Goal: Task Accomplishment & Management: Manage account settings

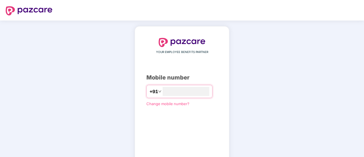
type input "**********"
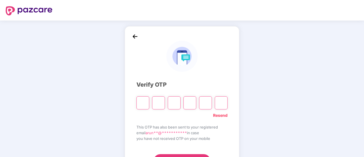
click at [218, 117] on link "Resend" at bounding box center [220, 115] width 15 height 6
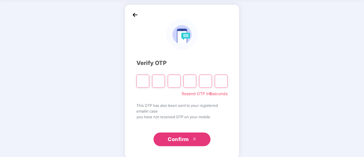
click at [142, 85] on input "Please enter verification code. Digit 1" at bounding box center [142, 81] width 13 height 13
type input "*"
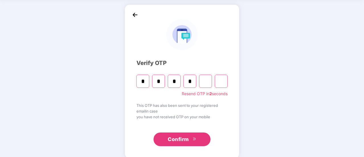
type input "*"
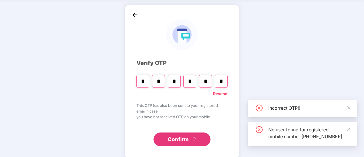
type input "*"
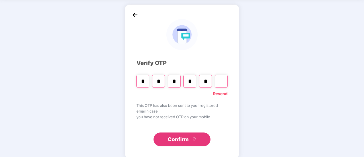
type input "*"
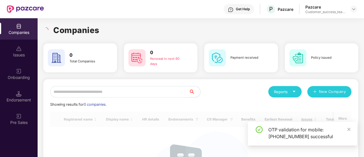
scroll to position [0, 0]
click at [126, 91] on input "text" at bounding box center [119, 91] width 139 height 11
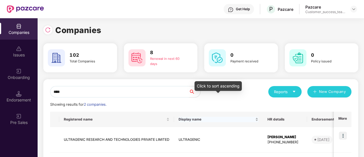
scroll to position [53, 0]
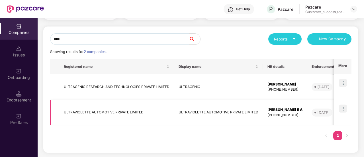
type input "****"
click at [344, 108] on img at bounding box center [343, 109] width 8 height 8
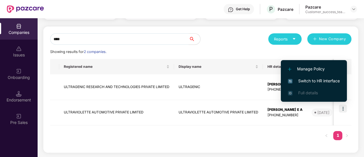
click at [326, 82] on span "Switch to HR interface" at bounding box center [314, 81] width 52 height 6
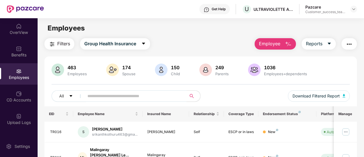
click at [123, 97] on input "text" at bounding box center [132, 96] width 91 height 9
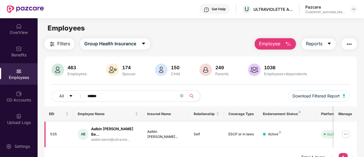
type input "******"
click at [346, 134] on img at bounding box center [345, 134] width 9 height 9
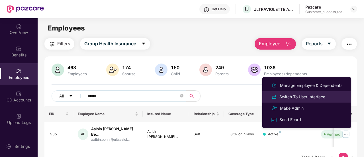
click at [311, 98] on div "Switch To User Interface" at bounding box center [302, 97] width 48 height 6
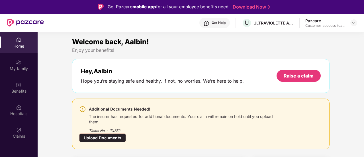
click at [113, 140] on div "Upload Documents" at bounding box center [102, 137] width 47 height 9
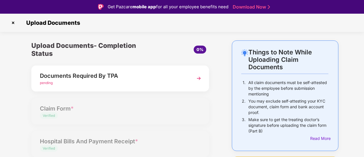
click at [195, 79] on img at bounding box center [199, 78] width 10 height 10
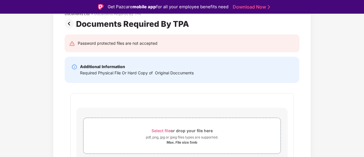
scroll to position [41, 0]
click at [68, 26] on img at bounding box center [70, 23] width 11 height 9
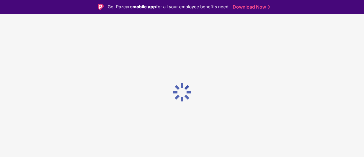
scroll to position [0, 0]
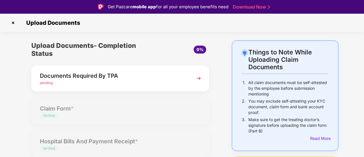
click at [14, 25] on img at bounding box center [13, 22] width 9 height 9
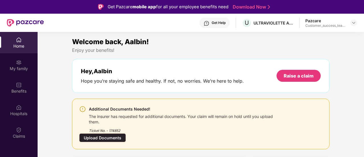
scroll to position [6, 0]
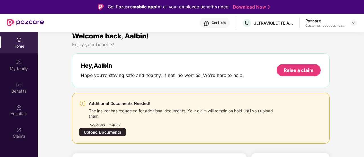
click at [113, 131] on div "Upload Documents" at bounding box center [102, 132] width 47 height 9
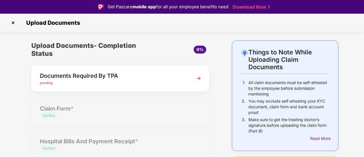
click at [185, 86] on div "Documents Required By TPA pending" at bounding box center [120, 79] width 178 height 26
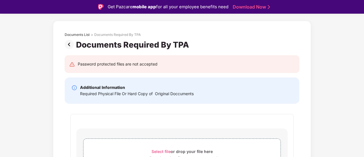
scroll to position [20, 0]
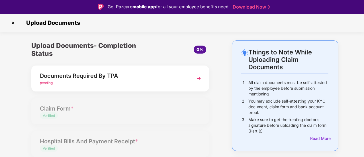
click at [13, 20] on img at bounding box center [13, 22] width 9 height 9
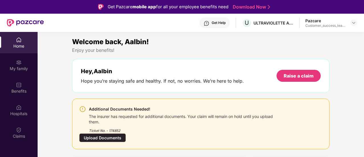
click at [117, 140] on div "Upload Documents" at bounding box center [102, 137] width 47 height 9
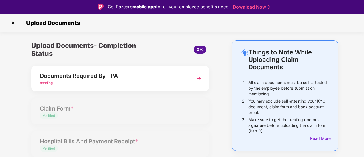
click at [146, 85] on div "pending" at bounding box center [113, 82] width 147 height 5
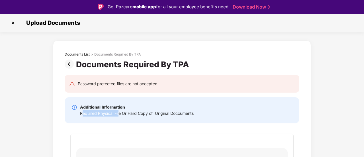
drag, startPoint x: 81, startPoint y: 113, endPoint x: 120, endPoint y: 115, distance: 39.4
click at [120, 115] on div "Required Physical File Or Hard Copy of Original Doccuments" at bounding box center [137, 113] width 114 height 6
click at [13, 25] on img at bounding box center [13, 22] width 9 height 9
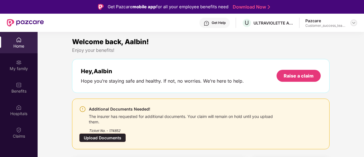
click at [354, 24] on img at bounding box center [354, 23] width 5 height 5
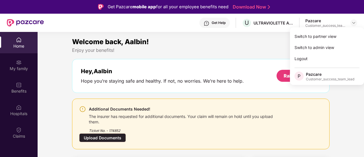
scroll to position [7, 0]
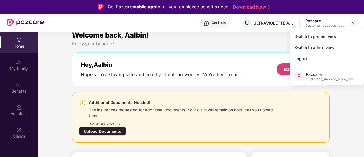
click at [121, 132] on div "Upload Documents" at bounding box center [102, 131] width 47 height 9
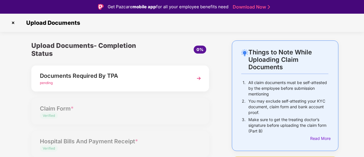
click at [126, 86] on div "Documents Required By TPA pending" at bounding box center [120, 79] width 178 height 26
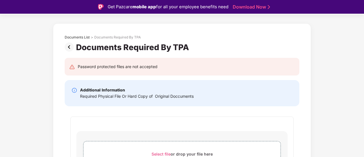
scroll to position [17, 0]
drag, startPoint x: 80, startPoint y: 89, endPoint x: 92, endPoint y: 91, distance: 12.1
click at [92, 91] on b "Additional Information" at bounding box center [102, 89] width 45 height 5
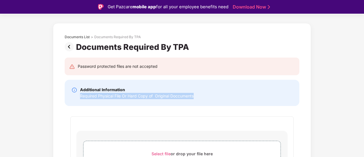
drag, startPoint x: 80, startPoint y: 96, endPoint x: 199, endPoint y: 99, distance: 118.6
click at [199, 99] on div "Additional Information Required Physical File Or Hard Copy of Original Doccumen…" at bounding box center [182, 93] width 235 height 26
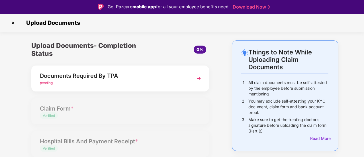
click at [11, 23] on img at bounding box center [13, 22] width 9 height 9
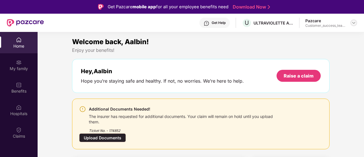
click at [352, 25] on img at bounding box center [354, 23] width 5 height 5
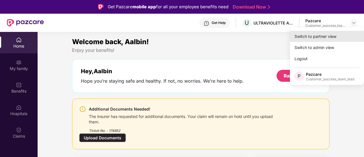
click at [320, 35] on div "Switch to partner view" at bounding box center [327, 36] width 74 height 11
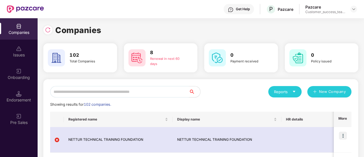
click at [87, 92] on input "text" at bounding box center [119, 91] width 139 height 11
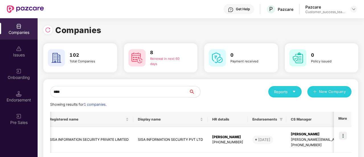
scroll to position [0, 15]
type input "****"
click at [340, 136] on img at bounding box center [343, 136] width 8 height 8
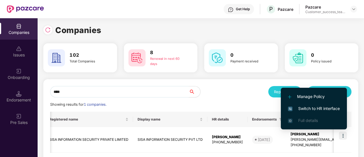
click at [320, 110] on span "Switch to HR interface" at bounding box center [314, 108] width 52 height 6
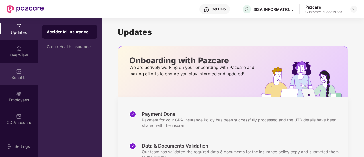
click at [24, 79] on div "Benefits" at bounding box center [19, 78] width 38 height 6
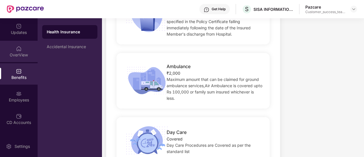
click at [21, 50] on img at bounding box center [19, 49] width 6 height 6
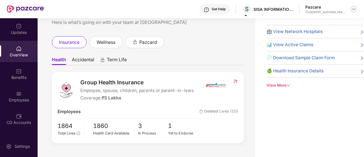
click at [356, 11] on div at bounding box center [353, 9] width 7 height 7
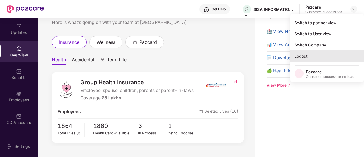
click at [324, 56] on div "Logout" at bounding box center [327, 55] width 74 height 11
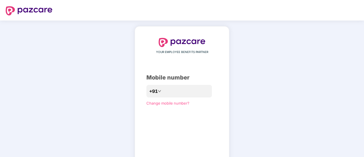
click at [166, 105] on span "Change mobile number?" at bounding box center [167, 103] width 43 height 5
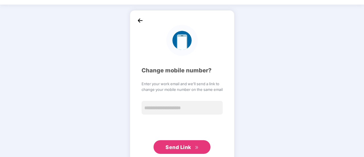
scroll to position [16, 0]
